Goal: Task Accomplishment & Management: Complete application form

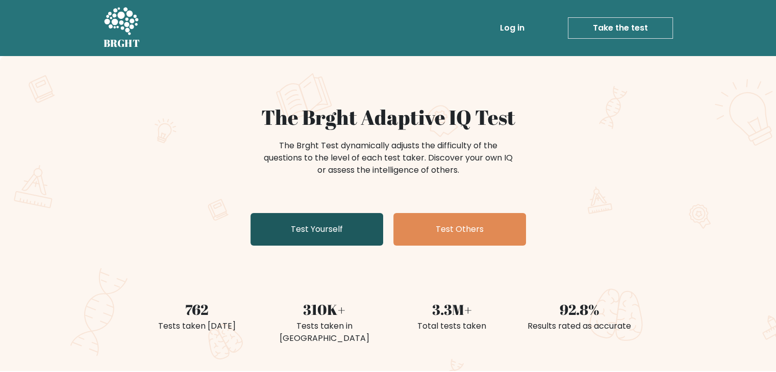
click at [337, 224] on link "Test Yourself" at bounding box center [317, 229] width 133 height 33
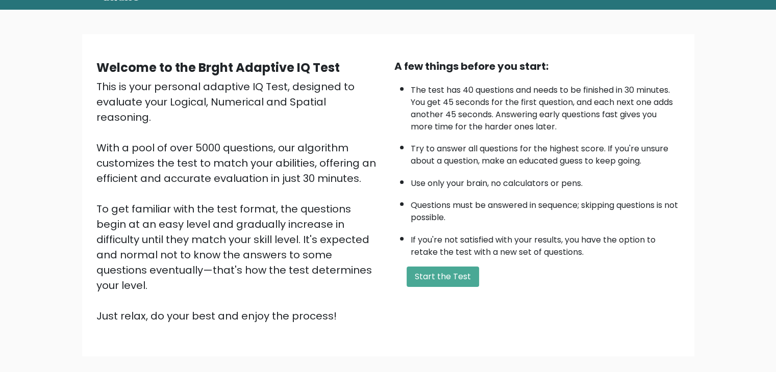
scroll to position [47, 0]
click at [444, 275] on button "Start the Test" at bounding box center [443, 276] width 72 height 20
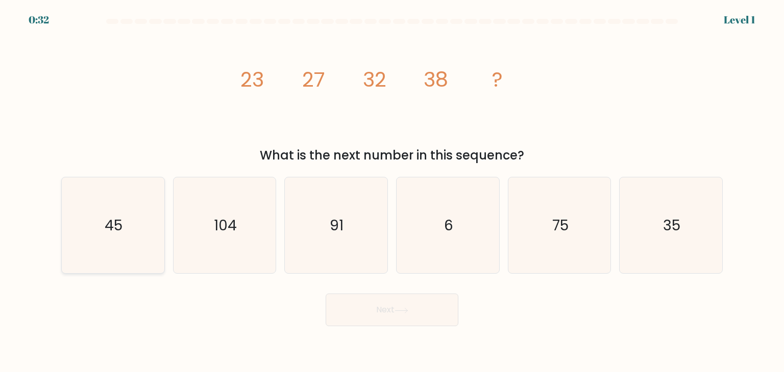
click at [126, 221] on icon "45" at bounding box center [113, 226] width 96 height 96
click at [392, 191] on input "a. 45" at bounding box center [392, 188] width 1 height 5
radio input "true"
click at [406, 311] on icon at bounding box center [401, 310] width 12 height 5
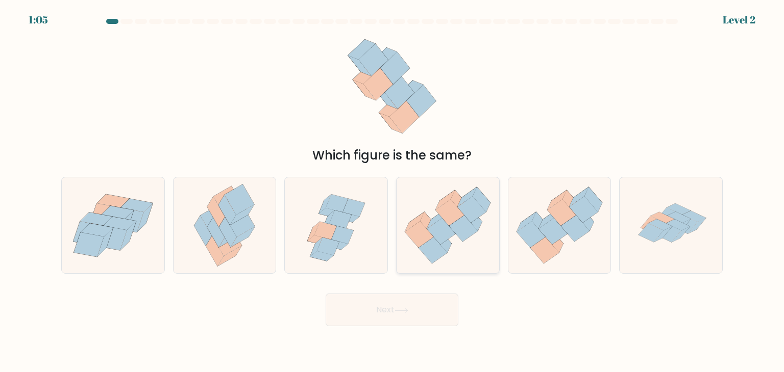
click at [444, 220] on icon at bounding box center [449, 213] width 29 height 27
click at [392, 191] on input "d." at bounding box center [392, 188] width 1 height 5
radio input "true"
click at [386, 305] on button "Next" at bounding box center [392, 310] width 133 height 33
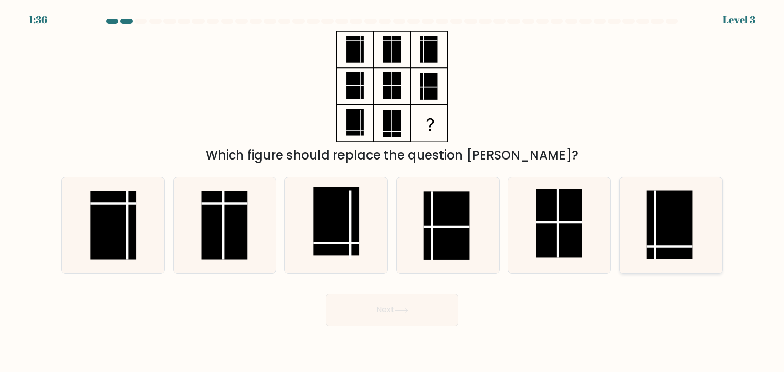
click at [663, 243] on rect at bounding box center [670, 225] width 46 height 69
click at [392, 191] on input "f." at bounding box center [392, 188] width 1 height 5
radio input "true"
click at [403, 306] on button "Next" at bounding box center [392, 310] width 133 height 33
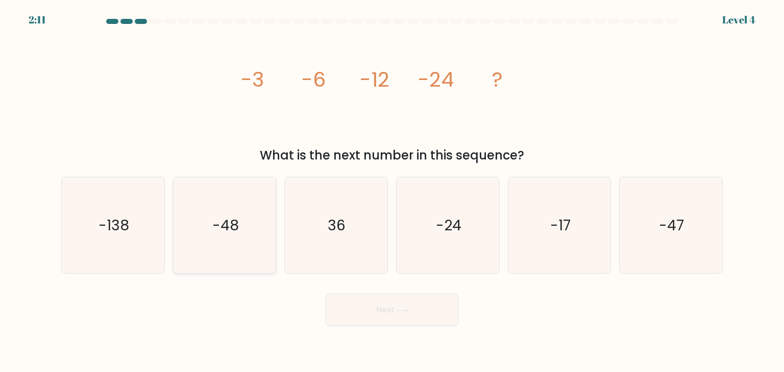
click at [219, 228] on text "-48" at bounding box center [225, 225] width 27 height 20
click at [392, 191] on input "b. -48" at bounding box center [392, 188] width 1 height 5
radio input "true"
click at [357, 296] on button "Next" at bounding box center [392, 310] width 133 height 33
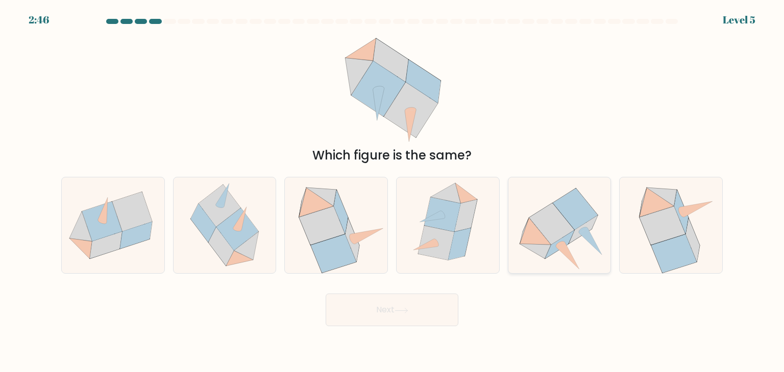
click at [547, 229] on icon at bounding box center [551, 224] width 45 height 41
click at [392, 191] on input "e." at bounding box center [392, 188] width 1 height 5
radio input "true"
click at [450, 242] on icon at bounding box center [436, 243] width 36 height 34
click at [392, 191] on input "d." at bounding box center [392, 188] width 1 height 5
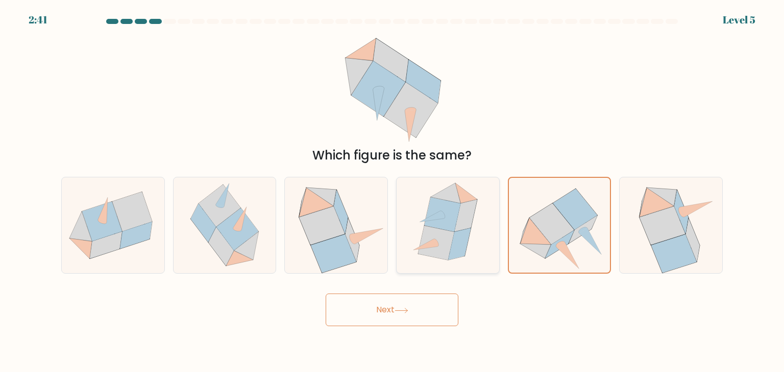
radio input "true"
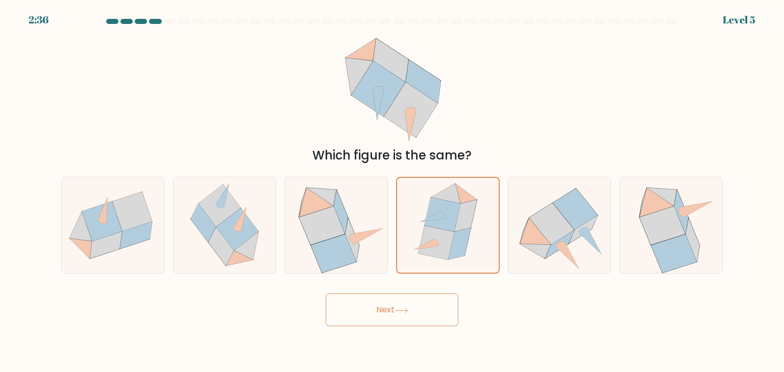
click at [389, 299] on button "Next" at bounding box center [392, 310] width 133 height 33
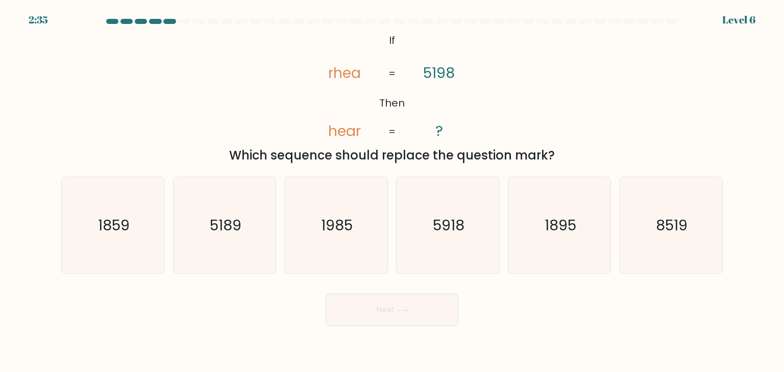
click at [393, 307] on button "Next" at bounding box center [392, 310] width 133 height 33
click at [371, 337] on body "3:18 Level 6 If" at bounding box center [392, 186] width 784 height 372
click at [353, 224] on text "1985" at bounding box center [337, 225] width 32 height 20
click at [392, 191] on input "c. 1985" at bounding box center [392, 188] width 1 height 5
radio input "true"
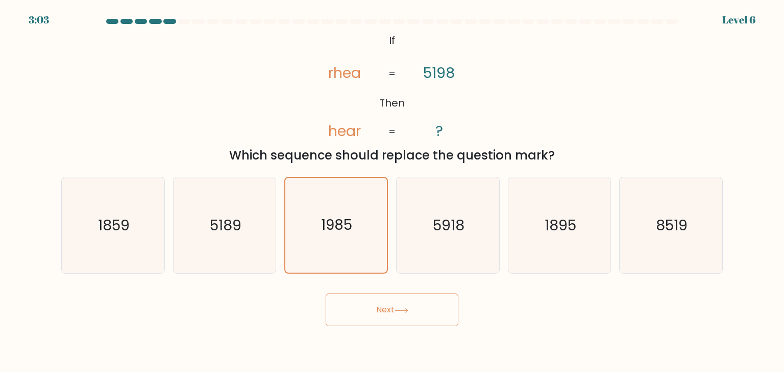
click at [399, 302] on button "Next" at bounding box center [392, 310] width 133 height 33
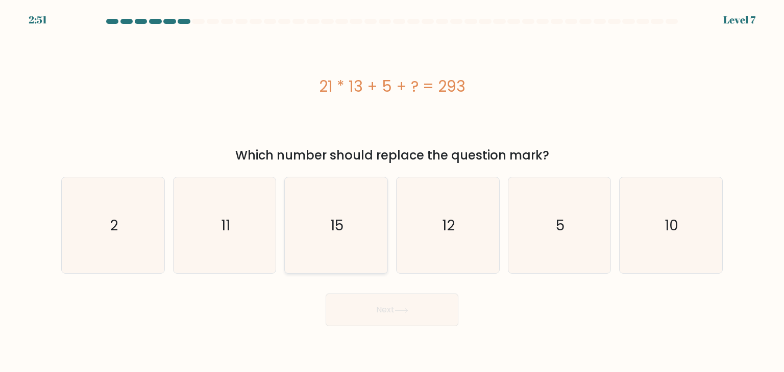
click at [335, 241] on icon "15" at bounding box center [336, 226] width 96 height 96
click at [392, 191] on input "c. 15" at bounding box center [392, 188] width 1 height 5
radio input "true"
click at [421, 313] on button "Next" at bounding box center [392, 310] width 133 height 33
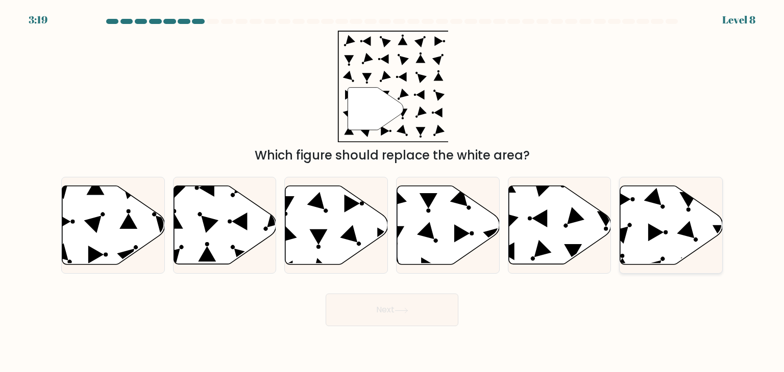
click at [638, 247] on icon at bounding box center [671, 225] width 103 height 79
click at [392, 191] on input "f." at bounding box center [392, 188] width 1 height 5
radio input "true"
click at [433, 302] on button "Next" at bounding box center [392, 310] width 133 height 33
click at [390, 313] on button "Next" at bounding box center [392, 310] width 133 height 33
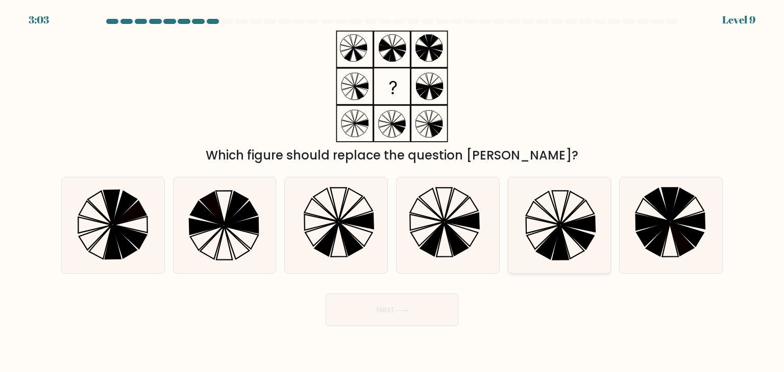
click at [540, 231] on icon at bounding box center [559, 226] width 96 height 96
click at [392, 191] on input "e." at bounding box center [392, 188] width 1 height 5
radio input "true"
click at [379, 316] on button "Next" at bounding box center [392, 310] width 133 height 33
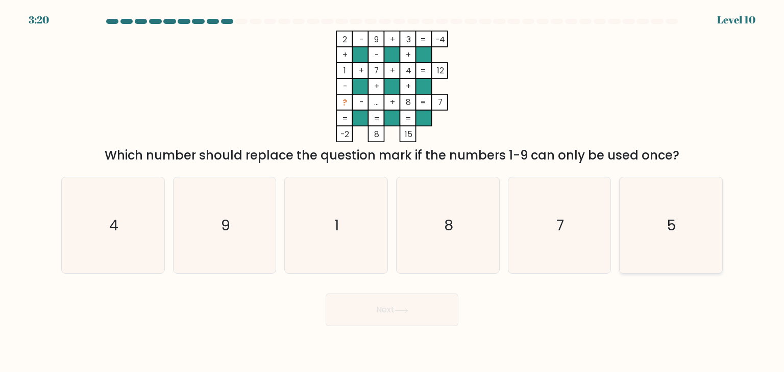
click at [657, 225] on icon "5" at bounding box center [671, 226] width 96 height 96
click at [392, 191] on input "f. 5" at bounding box center [392, 188] width 1 height 5
radio input "true"
click at [426, 300] on button "Next" at bounding box center [392, 310] width 133 height 33
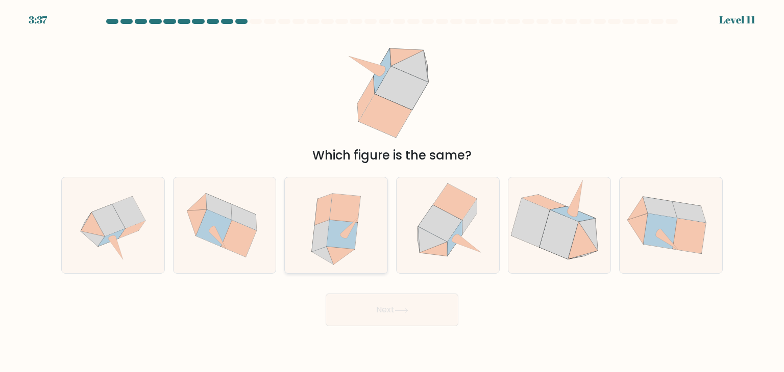
click at [337, 250] on icon at bounding box center [341, 256] width 28 height 18
click at [392, 191] on input "c." at bounding box center [392, 188] width 1 height 5
radio input "true"
click at [395, 301] on button "Next" at bounding box center [392, 310] width 133 height 33
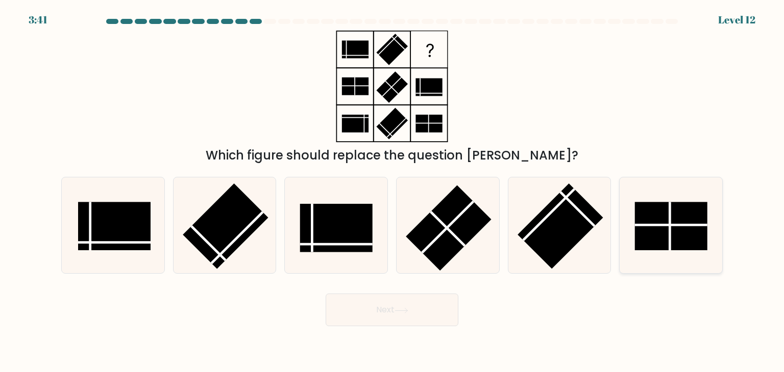
click at [670, 224] on line at bounding box center [670, 226] width 0 height 48
click at [392, 191] on input "f." at bounding box center [392, 188] width 1 height 5
radio input "true"
click at [413, 310] on button "Next" at bounding box center [392, 310] width 133 height 33
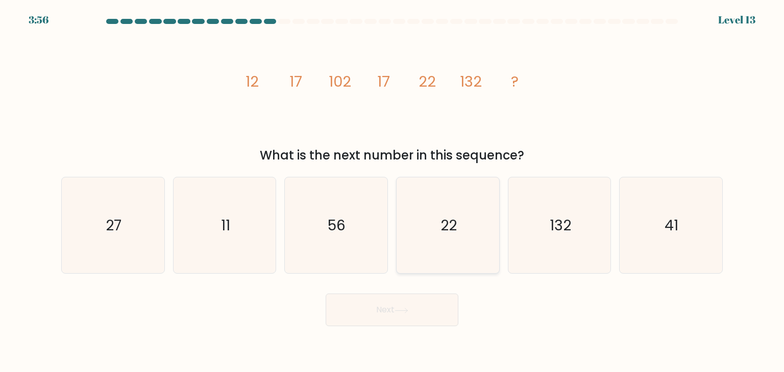
click at [464, 220] on icon "22" at bounding box center [448, 226] width 96 height 96
click at [392, 191] on input "d. 22" at bounding box center [392, 188] width 1 height 5
radio input "true"
click at [402, 298] on button "Next" at bounding box center [392, 310] width 133 height 33
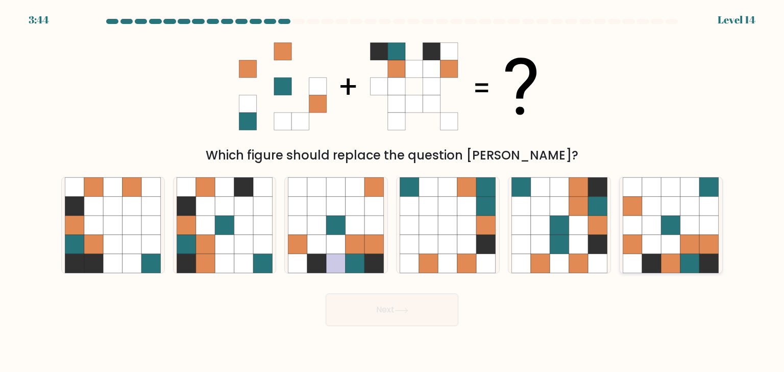
click at [657, 236] on icon at bounding box center [651, 244] width 19 height 19
click at [392, 191] on input "f." at bounding box center [392, 188] width 1 height 5
radio input "true"
click at [399, 321] on button "Next" at bounding box center [392, 310] width 133 height 33
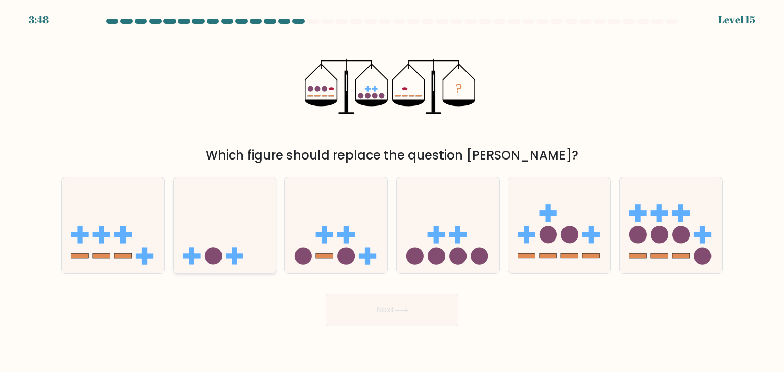
click at [242, 257] on rect at bounding box center [234, 256] width 17 height 5
click at [392, 191] on input "b." at bounding box center [392, 188] width 1 height 5
radio input "true"
click at [401, 304] on button "Next" at bounding box center [392, 310] width 133 height 33
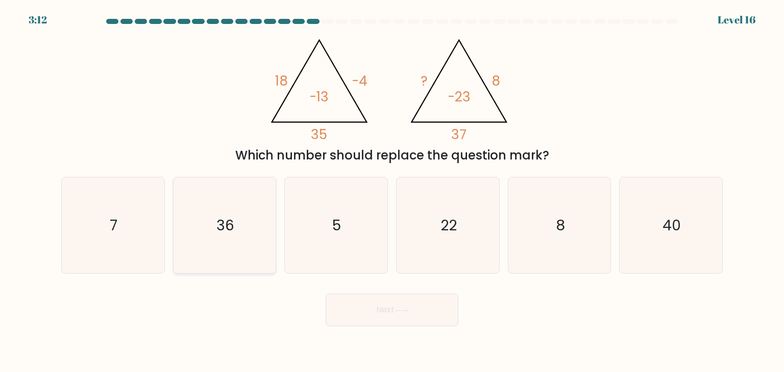
click at [223, 230] on text "36" at bounding box center [225, 225] width 18 height 20
click at [392, 191] on input "b. 36" at bounding box center [392, 188] width 1 height 5
radio input "true"
click at [366, 305] on button "Next" at bounding box center [392, 310] width 133 height 33
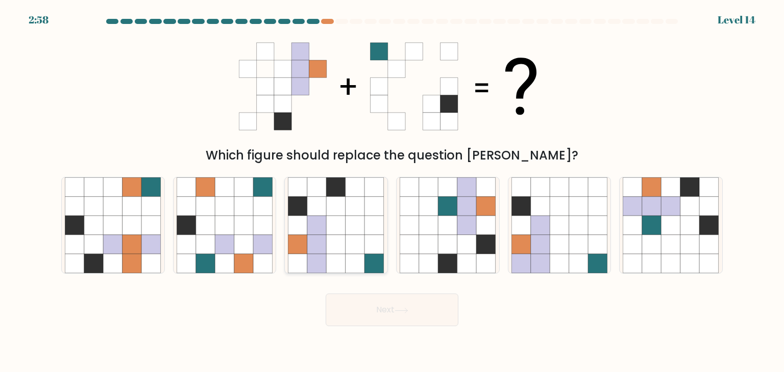
click at [359, 245] on icon at bounding box center [354, 244] width 19 height 19
click at [392, 191] on input "c." at bounding box center [392, 188] width 1 height 5
radio input "true"
click at [408, 313] on icon at bounding box center [401, 311] width 14 height 6
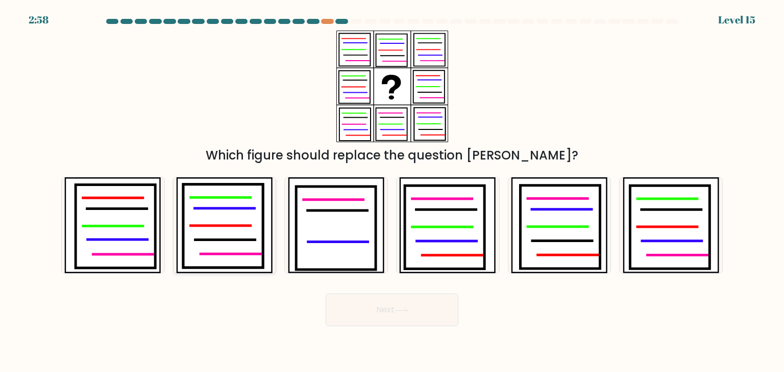
click at [240, 216] on icon at bounding box center [223, 227] width 80 height 84
click at [392, 191] on input "b." at bounding box center [392, 188] width 1 height 5
radio input "true"
click at [363, 317] on button "Next" at bounding box center [392, 310] width 133 height 33
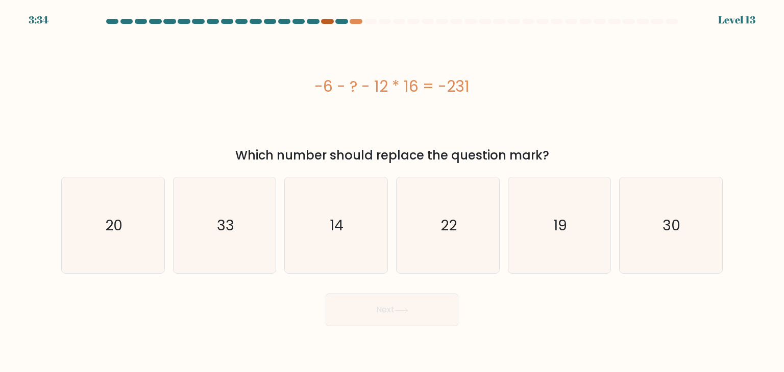
click at [325, 23] on div at bounding box center [327, 21] width 12 height 5
click at [222, 235] on text "33" at bounding box center [225, 225] width 17 height 20
click at [392, 191] on input "b. 33" at bounding box center [392, 188] width 1 height 5
radio input "true"
click at [396, 310] on icon at bounding box center [401, 311] width 14 height 6
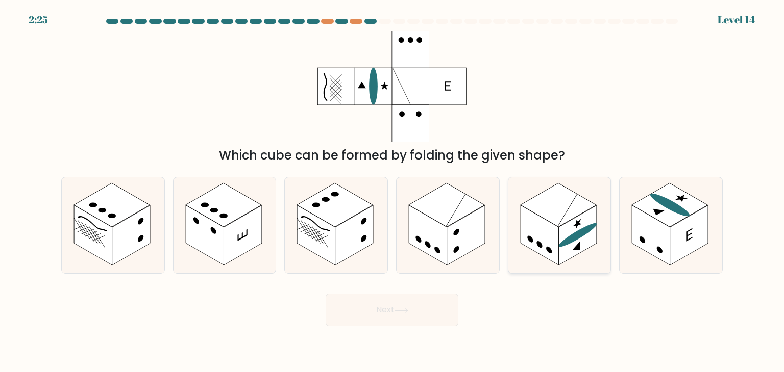
click at [537, 239] on rect at bounding box center [539, 236] width 38 height 60
click at [392, 191] on input "e." at bounding box center [392, 188] width 1 height 5
radio input "true"
click at [399, 305] on button "Next" at bounding box center [392, 310] width 133 height 33
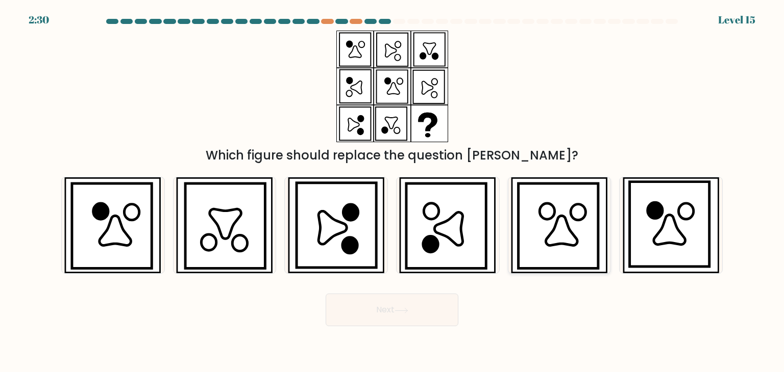
click at [549, 229] on icon at bounding box center [558, 226] width 80 height 85
click at [392, 191] on input "e." at bounding box center [392, 188] width 1 height 5
radio input "true"
click at [366, 315] on button "Next" at bounding box center [392, 310] width 133 height 33
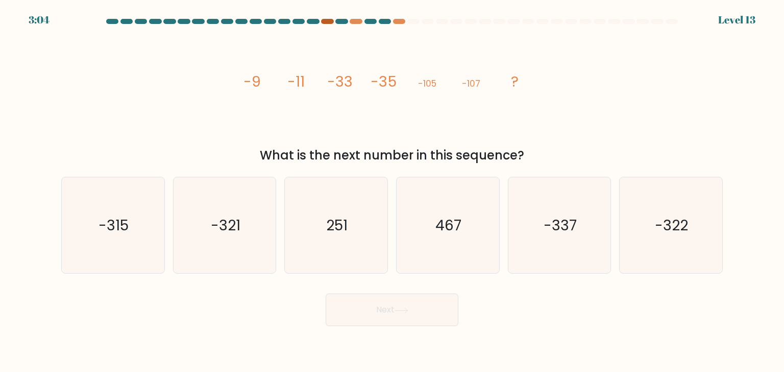
click at [333, 21] on div at bounding box center [327, 21] width 12 height 5
click at [353, 22] on div at bounding box center [356, 21] width 12 height 5
click at [399, 23] on div at bounding box center [399, 21] width 12 height 5
click at [335, 228] on text "251" at bounding box center [337, 225] width 21 height 20
click at [392, 191] on input "c. 251" at bounding box center [392, 188] width 1 height 5
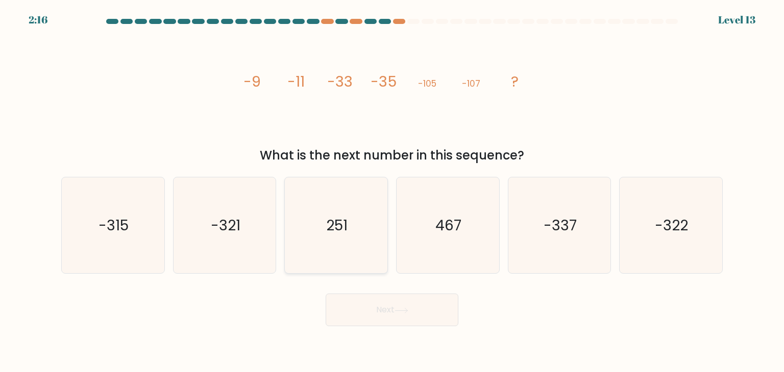
radio input "true"
click at [367, 312] on button "Next" at bounding box center [392, 310] width 133 height 33
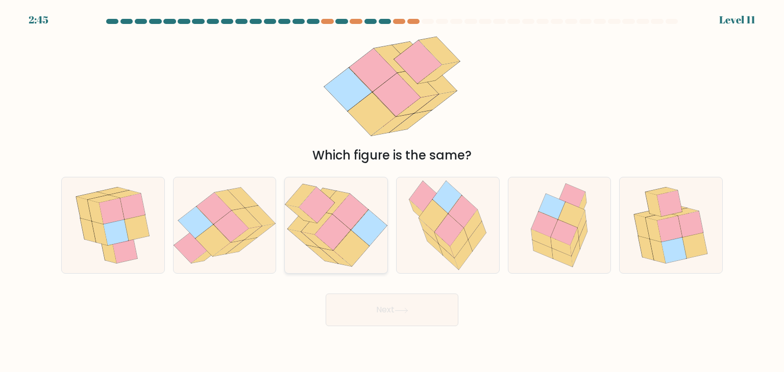
click at [329, 219] on icon at bounding box center [333, 233] width 36 height 36
click at [392, 191] on input "c." at bounding box center [392, 188] width 1 height 5
radio input "true"
click at [368, 316] on button "Next" at bounding box center [392, 310] width 133 height 33
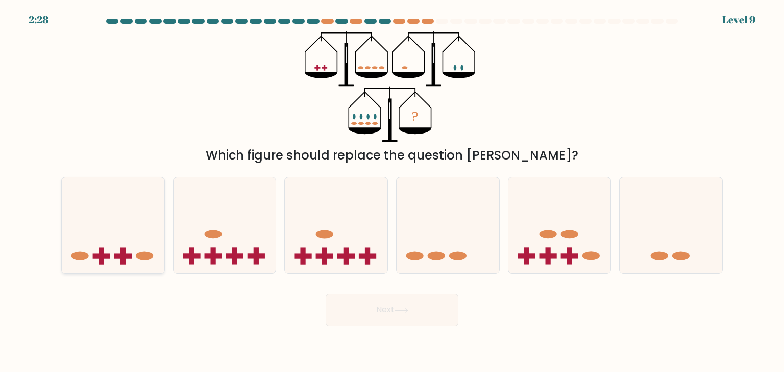
click at [113, 257] on icon at bounding box center [113, 225] width 103 height 85
click at [392, 191] on input "a." at bounding box center [392, 188] width 1 height 5
radio input "true"
click at [351, 315] on button "Next" at bounding box center [392, 310] width 133 height 33
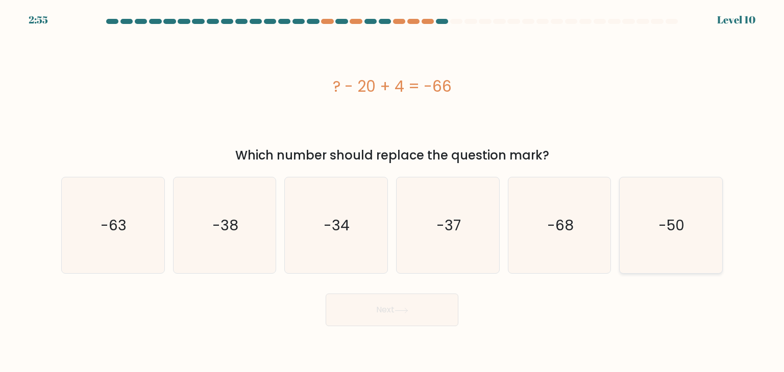
click at [660, 226] on text "-50" at bounding box center [672, 225] width 26 height 20
click at [392, 191] on input "f. -50" at bounding box center [392, 188] width 1 height 5
radio input "true"
click at [451, 312] on button "Next" at bounding box center [392, 310] width 133 height 33
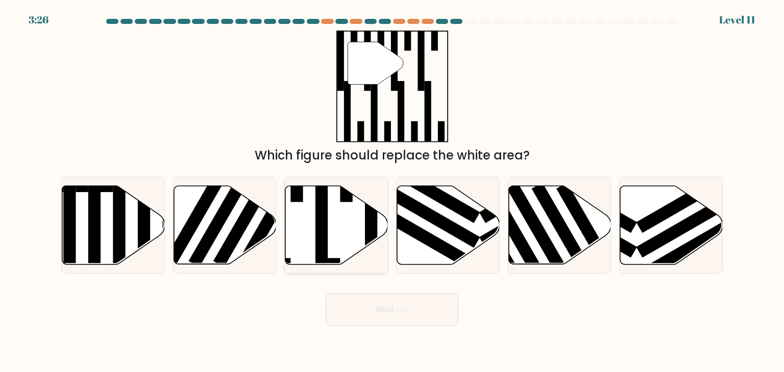
click at [321, 212] on rect at bounding box center [321, 220] width 12 height 111
click at [392, 191] on input "c." at bounding box center [392, 188] width 1 height 5
radio input "true"
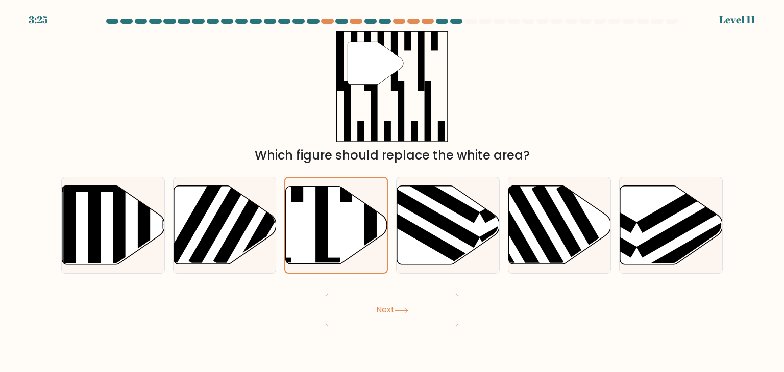
click at [349, 304] on button "Next" at bounding box center [392, 310] width 133 height 33
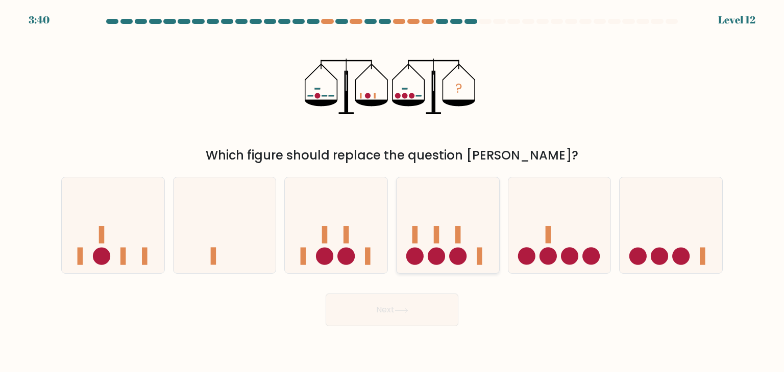
click at [431, 258] on circle at bounding box center [436, 256] width 17 height 17
click at [392, 191] on input "d." at bounding box center [392, 188] width 1 height 5
radio input "true"
click at [412, 317] on button "Next" at bounding box center [392, 310] width 133 height 33
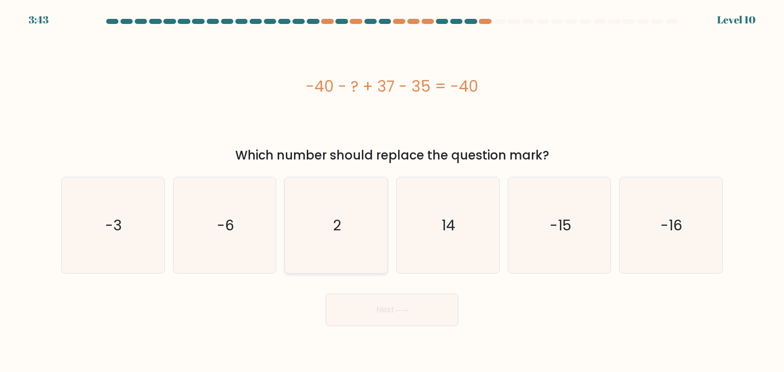
click at [322, 233] on icon "2" at bounding box center [336, 226] width 96 height 96
click at [392, 191] on input "c. 2" at bounding box center [392, 188] width 1 height 5
radio input "true"
click at [359, 314] on button "Next" at bounding box center [392, 310] width 133 height 33
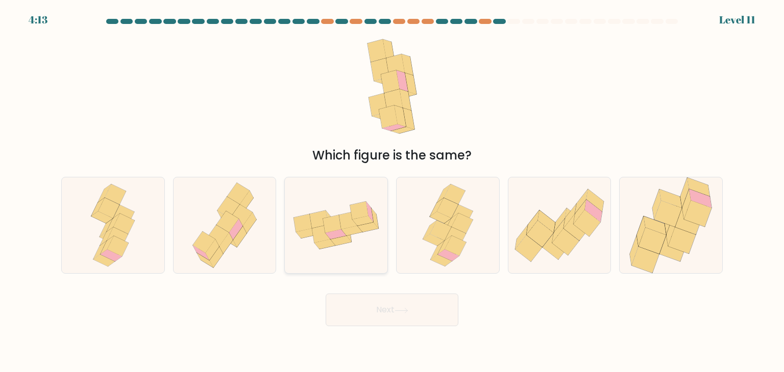
click at [343, 230] on icon at bounding box center [351, 231] width 21 height 10
click at [392, 191] on input "c." at bounding box center [392, 188] width 1 height 5
radio input "true"
click at [371, 304] on button "Next" at bounding box center [392, 310] width 133 height 33
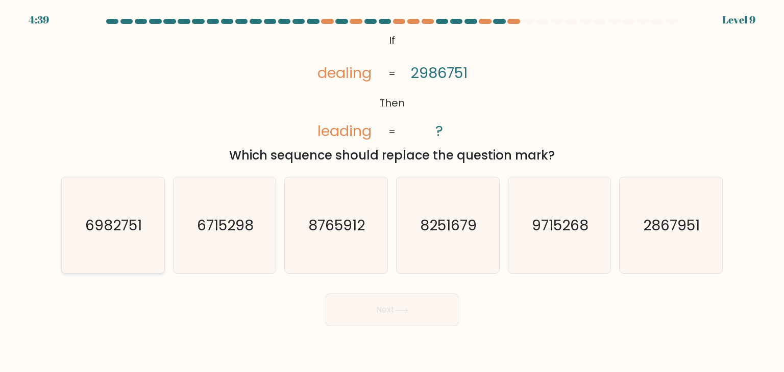
click at [121, 221] on text "6982751" at bounding box center [114, 225] width 57 height 20
click at [392, 191] on input "a. 6982751" at bounding box center [392, 188] width 1 height 5
radio input "true"
click at [375, 311] on button "Next" at bounding box center [392, 310] width 133 height 33
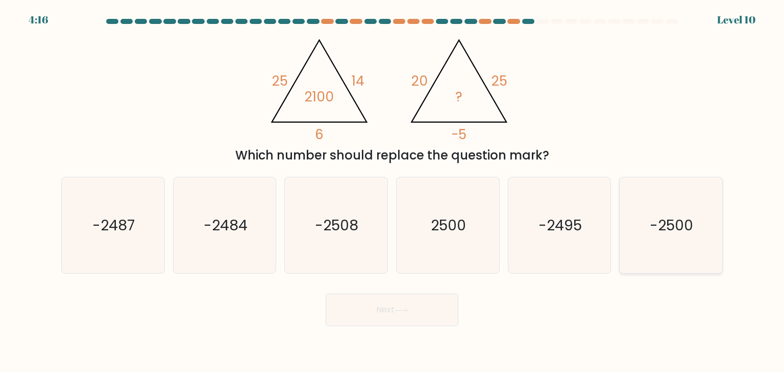
click at [672, 225] on text "-2500" at bounding box center [671, 225] width 43 height 20
click at [392, 191] on input "f. -2500" at bounding box center [392, 188] width 1 height 5
radio input "true"
click at [411, 310] on button "Next" at bounding box center [392, 310] width 133 height 33
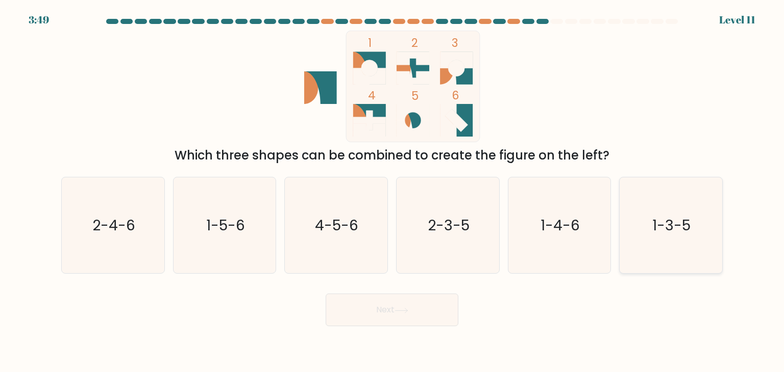
click at [665, 226] on text "1-3-5" at bounding box center [672, 225] width 38 height 20
click at [392, 191] on input "f. 1-3-5" at bounding box center [392, 188] width 1 height 5
radio input "true"
click at [378, 313] on button "Next" at bounding box center [392, 310] width 133 height 33
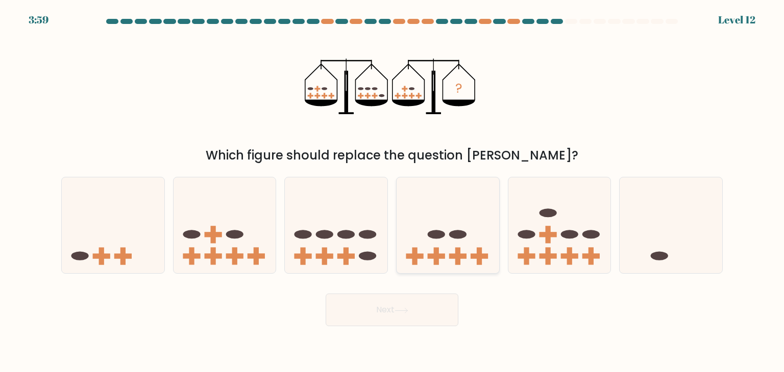
click at [471, 255] on rect at bounding box center [478, 256] width 17 height 5
click at [392, 191] on input "d." at bounding box center [392, 188] width 1 height 5
radio input "true"
click at [400, 315] on button "Next" at bounding box center [392, 310] width 133 height 33
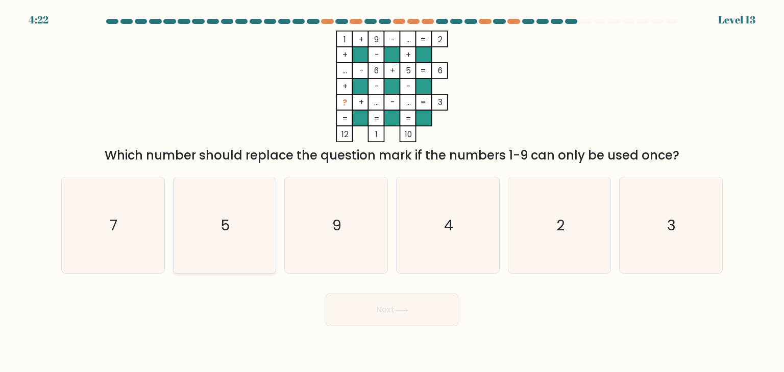
click at [244, 215] on icon "5" at bounding box center [225, 226] width 96 height 96
click at [392, 191] on input "b. 5" at bounding box center [392, 188] width 1 height 5
radio input "true"
click at [343, 318] on button "Next" at bounding box center [392, 310] width 133 height 33
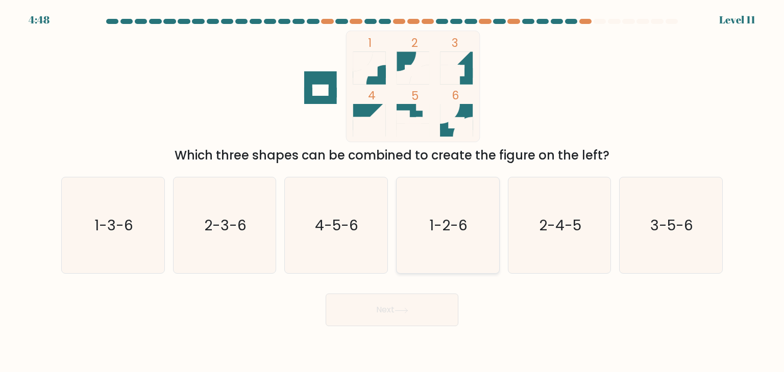
click at [456, 230] on text "1-2-6" at bounding box center [449, 225] width 38 height 20
click at [392, 191] on input "d. 1-2-6" at bounding box center [392, 188] width 1 height 5
radio input "true"
click at [381, 307] on button "Next" at bounding box center [392, 310] width 133 height 33
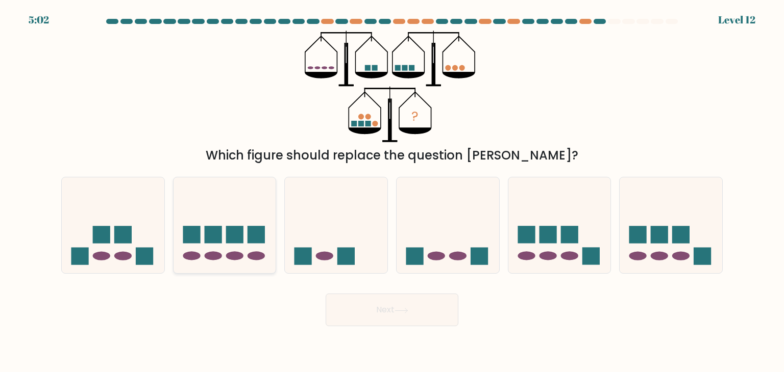
click at [216, 244] on icon at bounding box center [224, 225] width 103 height 85
click at [392, 191] on input "b." at bounding box center [392, 188] width 1 height 5
radio input "true"
click at [384, 306] on button "Next" at bounding box center [392, 310] width 133 height 33
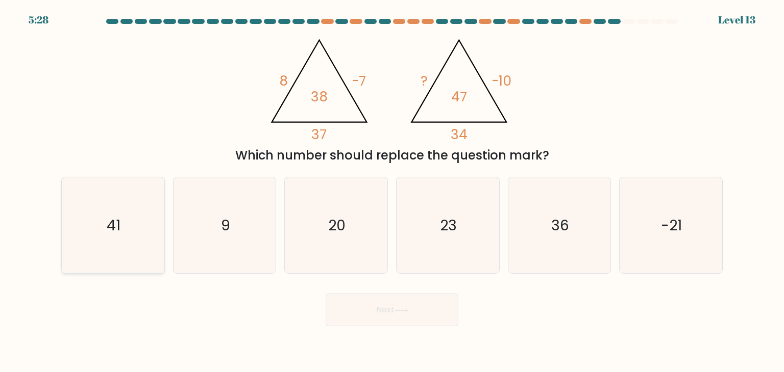
click at [126, 219] on icon "41" at bounding box center [113, 226] width 96 height 96
click at [392, 191] on input "a. 41" at bounding box center [392, 188] width 1 height 5
radio input "true"
click at [392, 310] on button "Next" at bounding box center [392, 310] width 133 height 33
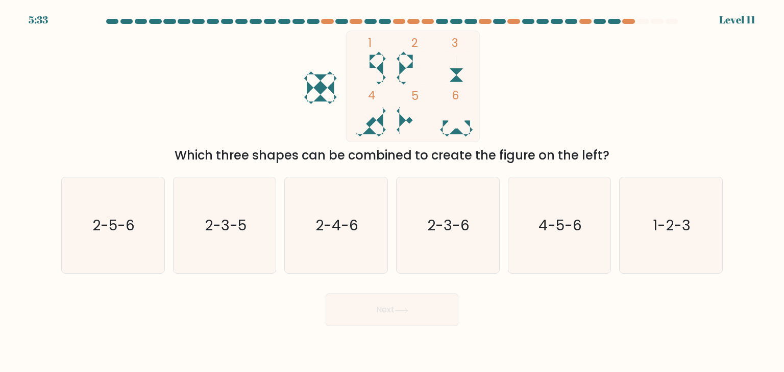
click at [452, 79] on rect at bounding box center [413, 86] width 134 height 111
click at [657, 220] on text "1-2-3" at bounding box center [672, 225] width 38 height 20
click at [392, 191] on input "f. 1-2-3" at bounding box center [392, 188] width 1 height 5
radio input "true"
click at [434, 312] on button "Next" at bounding box center [392, 310] width 133 height 33
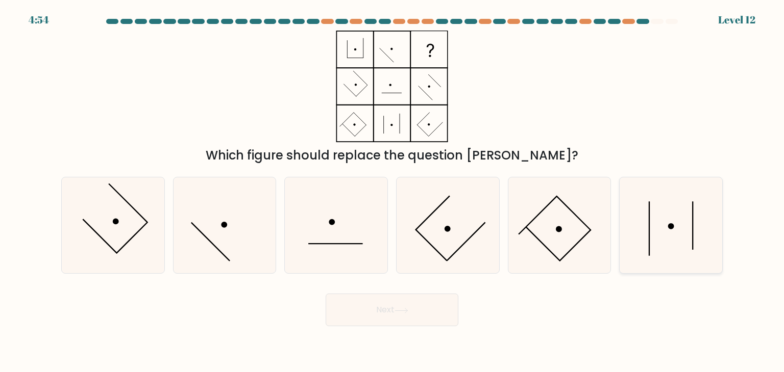
click at [670, 214] on icon at bounding box center [671, 226] width 96 height 96
click at [392, 191] on input "f." at bounding box center [392, 188] width 1 height 5
radio input "true"
click at [435, 302] on button "Next" at bounding box center [392, 310] width 133 height 33
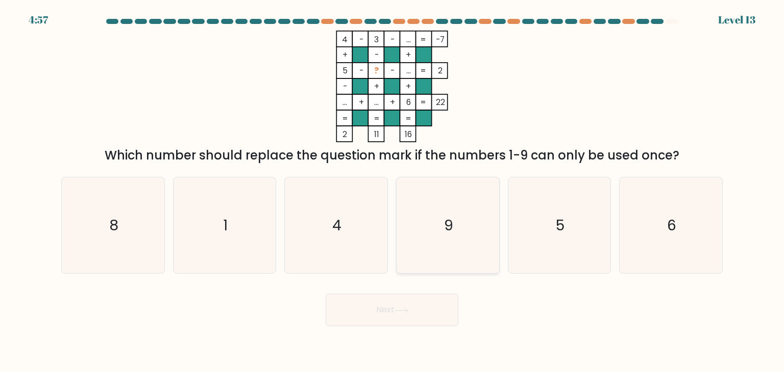
drag, startPoint x: 449, startPoint y: 213, endPoint x: 439, endPoint y: 204, distance: 13.4
click at [449, 214] on icon "9" at bounding box center [448, 226] width 96 height 96
click at [231, 234] on icon "1" at bounding box center [225, 226] width 96 height 96
click at [392, 191] on input "b. 1" at bounding box center [392, 188] width 1 height 5
radio input "true"
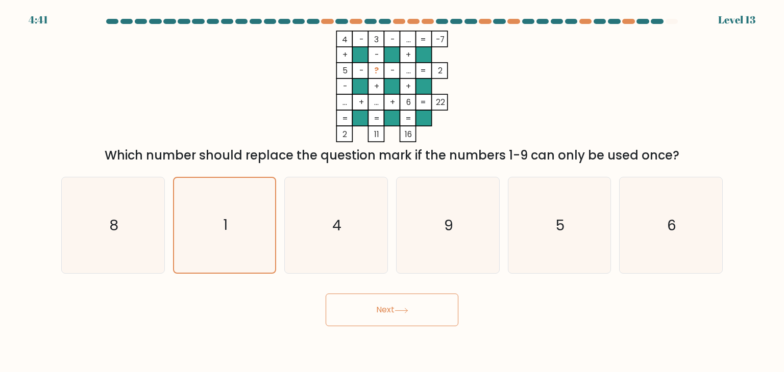
click at [364, 303] on button "Next" at bounding box center [392, 310] width 133 height 33
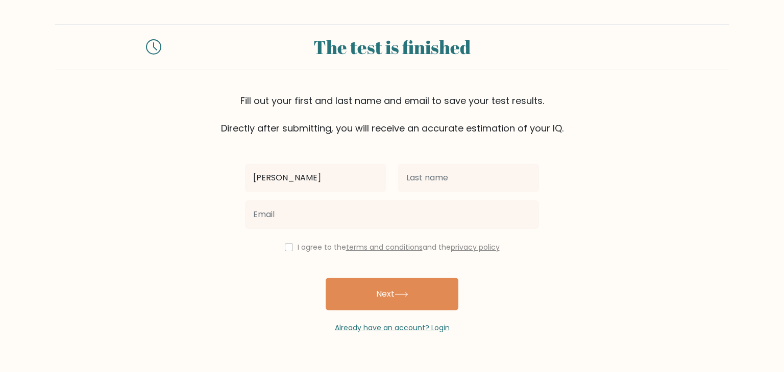
type input "[PERSON_NAME]"
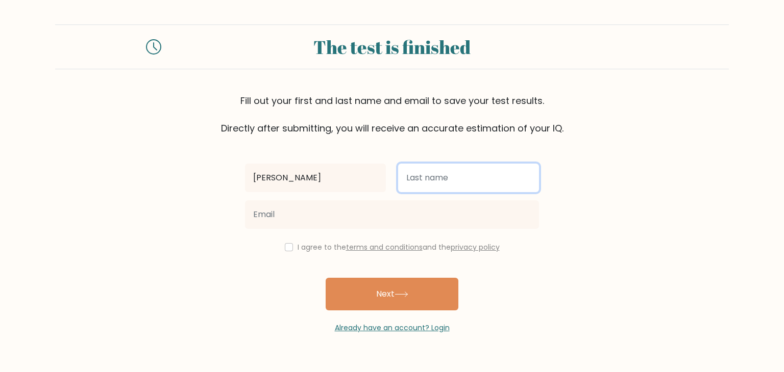
click at [419, 181] on input "text" at bounding box center [468, 178] width 141 height 29
type input "[PERSON_NAME]"
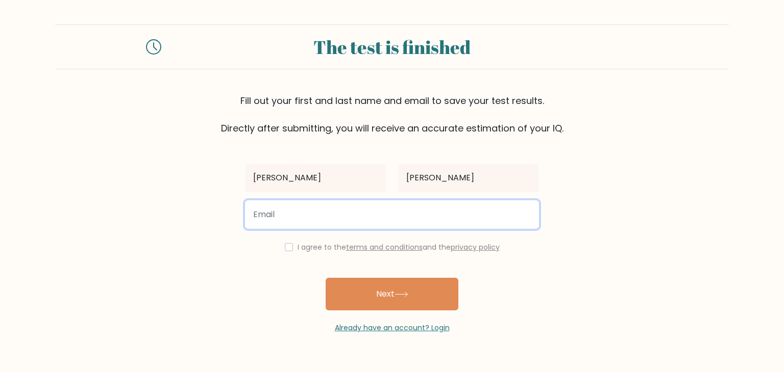
click at [370, 213] on input "email" at bounding box center [392, 215] width 294 height 29
type input "vivaanpatel0209@gmail.com"
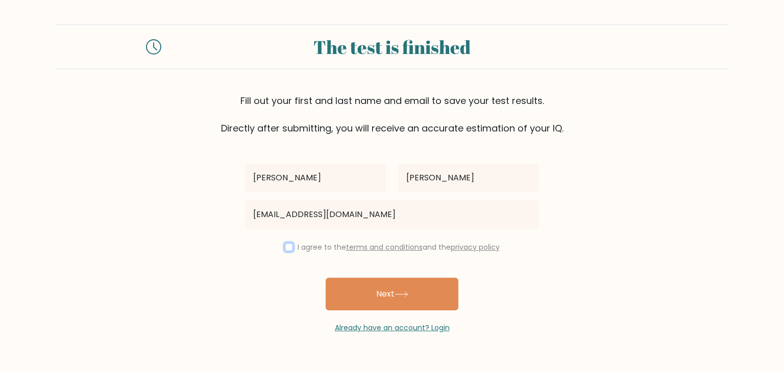
click at [285, 250] on input "checkbox" at bounding box center [289, 247] width 8 height 8
checkbox input "true"
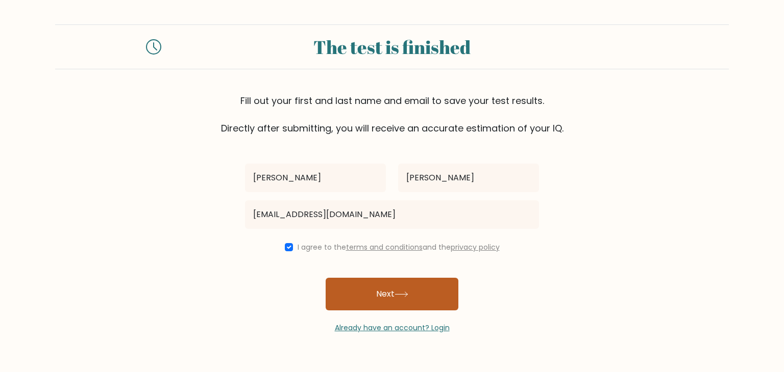
click at [371, 295] on button "Next" at bounding box center [392, 294] width 133 height 33
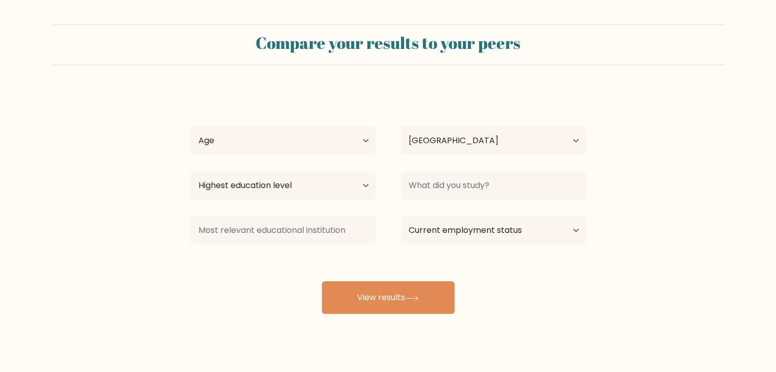
select select "IN"
click at [362, 144] on select "Age Under 18 years old 18-24 years old 25-34 years old 35-44 years old 45-54 ye…" at bounding box center [283, 141] width 186 height 29
select select "min_18"
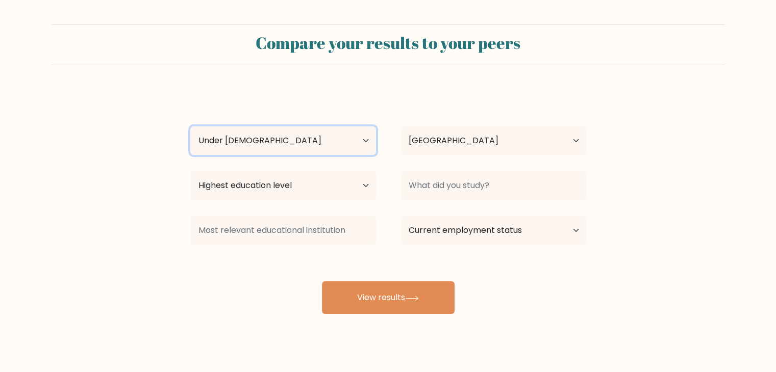
click at [190, 127] on select "Age Under 18 years old 18-24 years old 25-34 years old 35-44 years old 45-54 ye…" at bounding box center [283, 141] width 186 height 29
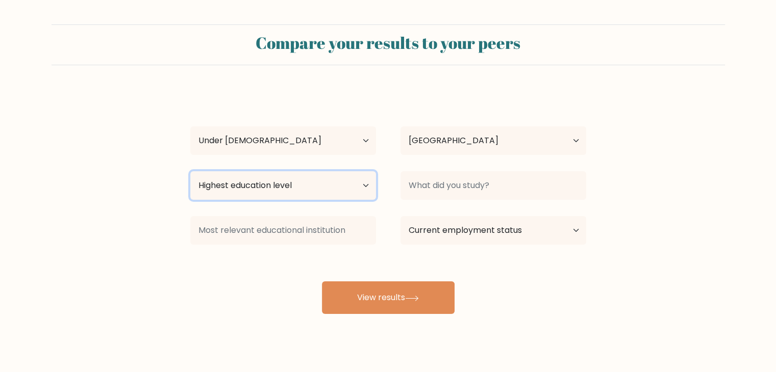
click at [337, 184] on select "Highest education level No schooling Primary Lower Secondary Upper Secondary Oc…" at bounding box center [283, 185] width 186 height 29
click at [295, 183] on select "Highest education level No schooling Primary Lower Secondary Upper Secondary Oc…" at bounding box center [283, 185] width 186 height 29
select select "upper_secondary"
click at [190, 171] on select "Highest education level No schooling Primary Lower Secondary Upper Secondary Oc…" at bounding box center [283, 185] width 186 height 29
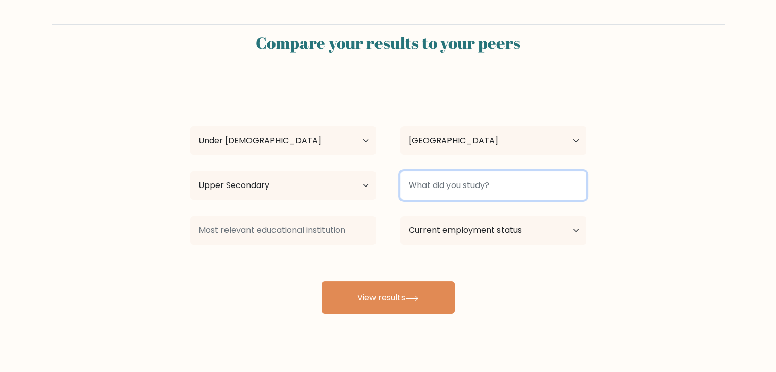
click at [498, 182] on input at bounding box center [494, 185] width 186 height 29
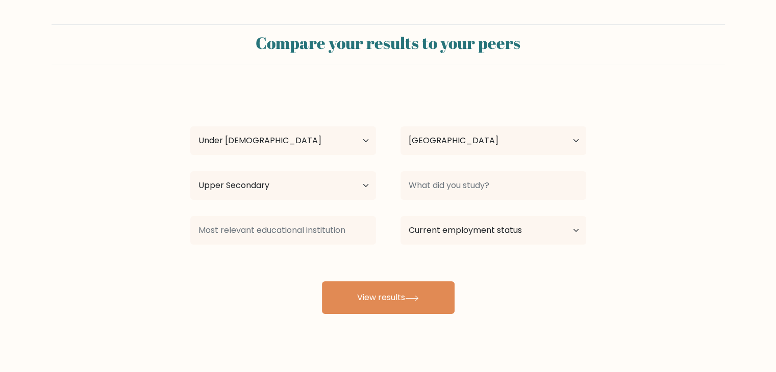
click at [520, 260] on div "vivaan patel Age Under 18 years old 18-24 years old 25-34 years old 35-44 years…" at bounding box center [388, 202] width 408 height 225
click at [538, 229] on select "Current employment status Employed Student Retired Other / prefer not to answer" at bounding box center [494, 230] width 186 height 29
select select "student"
click at [401, 216] on select "Current employment status Employed Student Retired Other / prefer not to answer" at bounding box center [494, 230] width 186 height 29
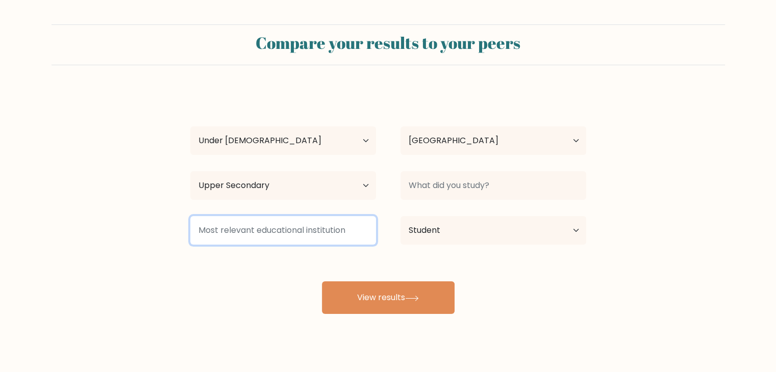
click at [342, 236] on input at bounding box center [283, 230] width 186 height 29
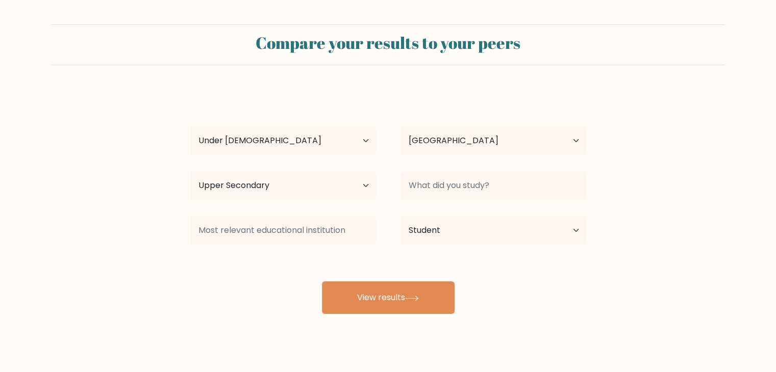
click at [282, 264] on div "vivaan patel Age Under 18 years old 18-24 years old 25-34 years old 35-44 years…" at bounding box center [388, 202] width 408 height 225
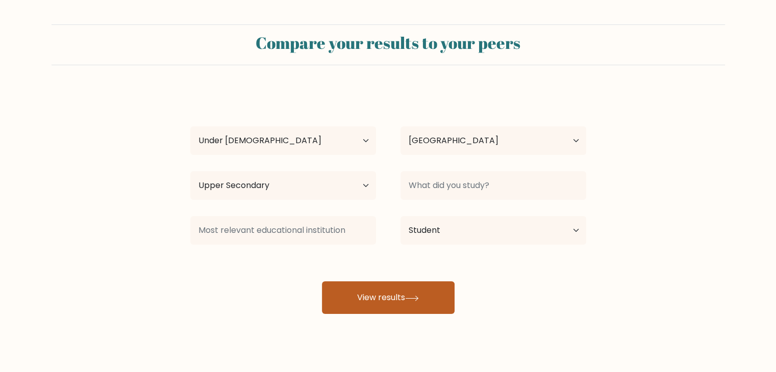
click at [408, 299] on button "View results" at bounding box center [388, 298] width 133 height 33
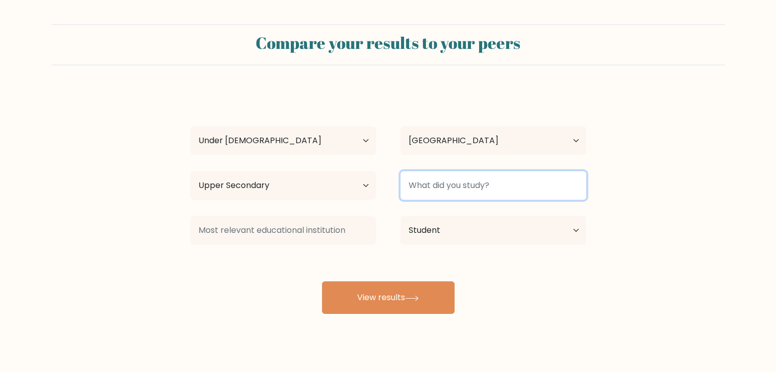
click at [529, 190] on input at bounding box center [494, 185] width 186 height 29
type input "n"
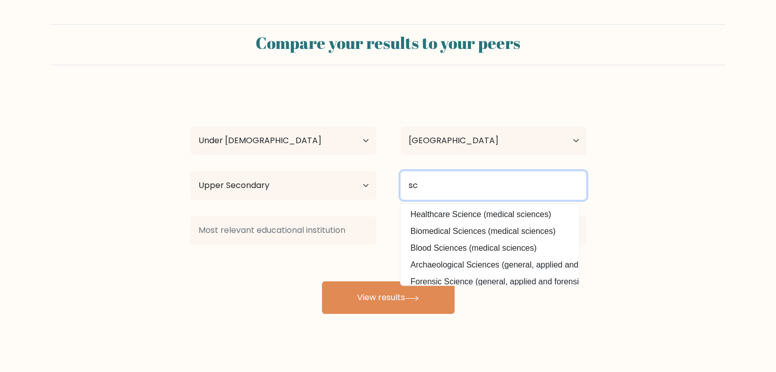
type input "s"
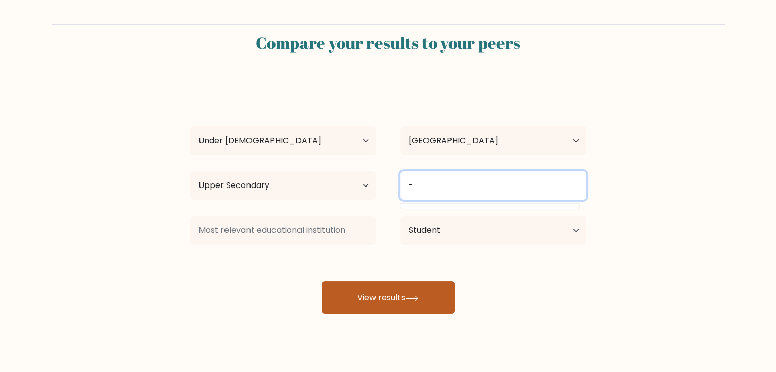
type input "-"
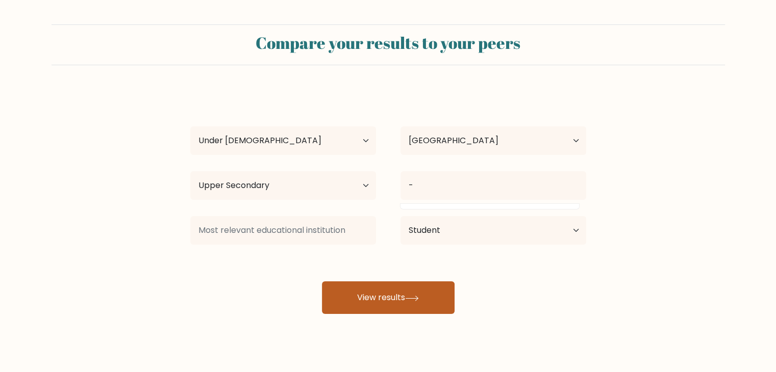
click at [408, 294] on button "View results" at bounding box center [388, 298] width 133 height 33
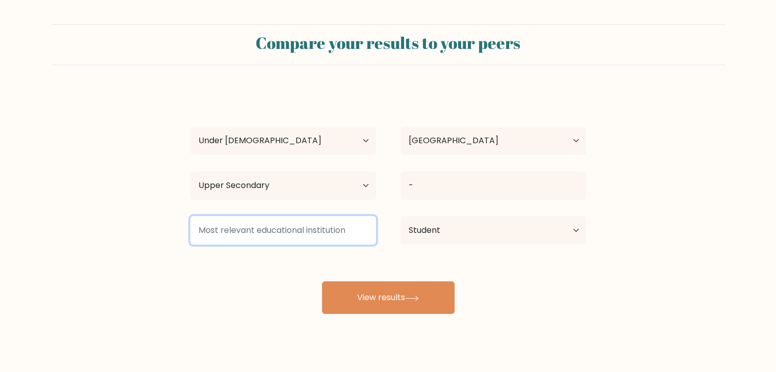
click at [320, 228] on input at bounding box center [283, 230] width 186 height 29
type input "c"
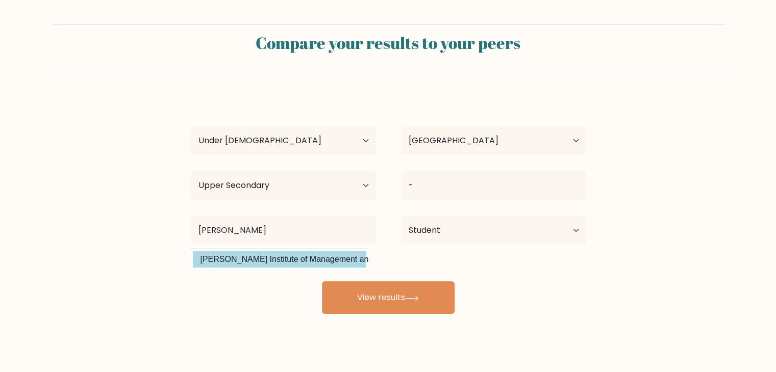
click at [334, 260] on div "vivaan patel Age Under 18 years old 18-24 years old 25-34 years old 35-44 years…" at bounding box center [388, 202] width 408 height 225
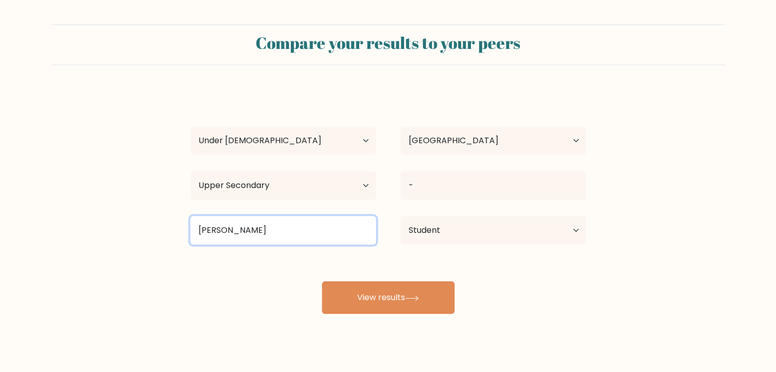
click at [320, 234] on input "Chatrabhuj Narsee" at bounding box center [283, 230] width 186 height 29
type input "Chatrabhuj Narsee"
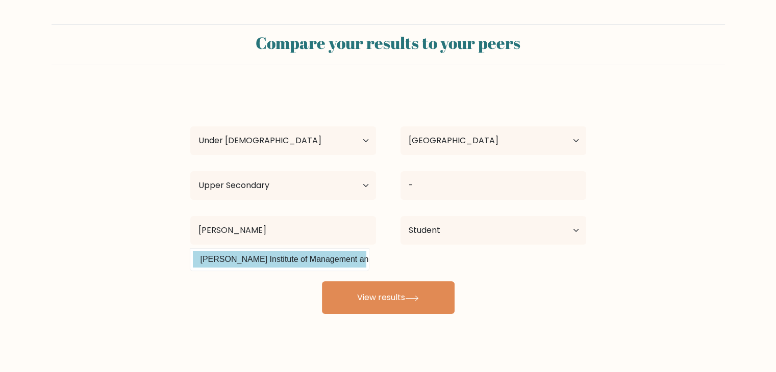
click at [315, 254] on div "vivaan patel Age Under 18 years old 18-24 years old 25-34 years old 35-44 years…" at bounding box center [388, 202] width 408 height 225
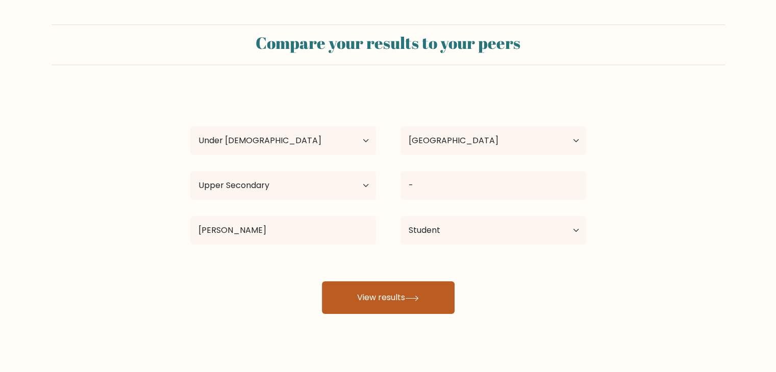
click at [341, 304] on button "View results" at bounding box center [388, 298] width 133 height 33
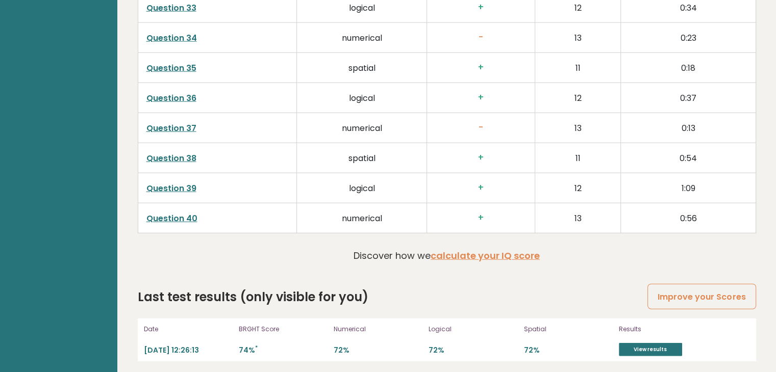
scroll to position [2602, 0]
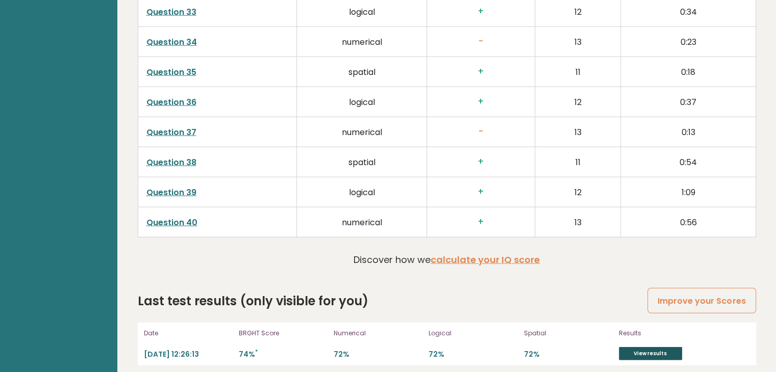
click at [640, 347] on link "View results" at bounding box center [650, 353] width 63 height 13
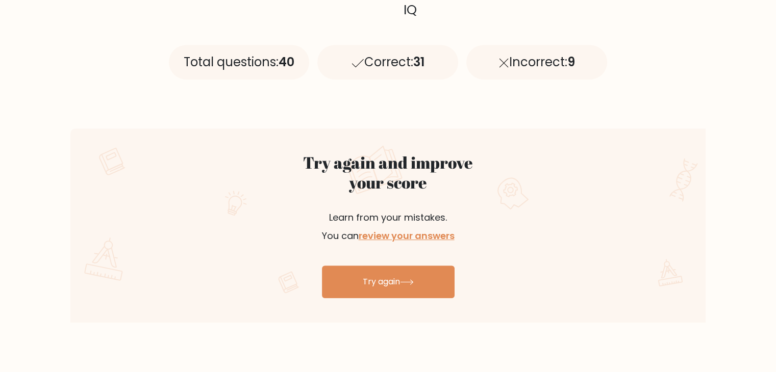
scroll to position [456, 0]
